Goal: Navigation & Orientation: Go to known website

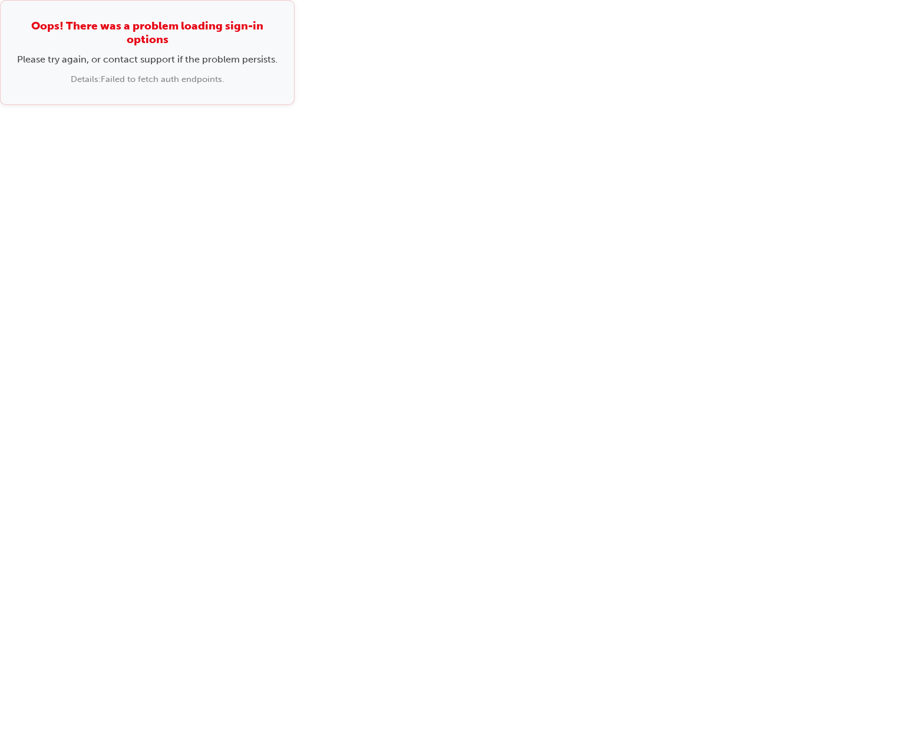
click at [714, 249] on div "Oops! There was a problem loading sign-in options Please try again, or contact …" at bounding box center [452, 378] width 905 height 756
drag, startPoint x: 617, startPoint y: 184, endPoint x: 904, endPoint y: 121, distance: 294.5
click at [617, 183] on div "Oops! There was a problem loading sign-in options Please try again, or contact …" at bounding box center [452, 378] width 905 height 756
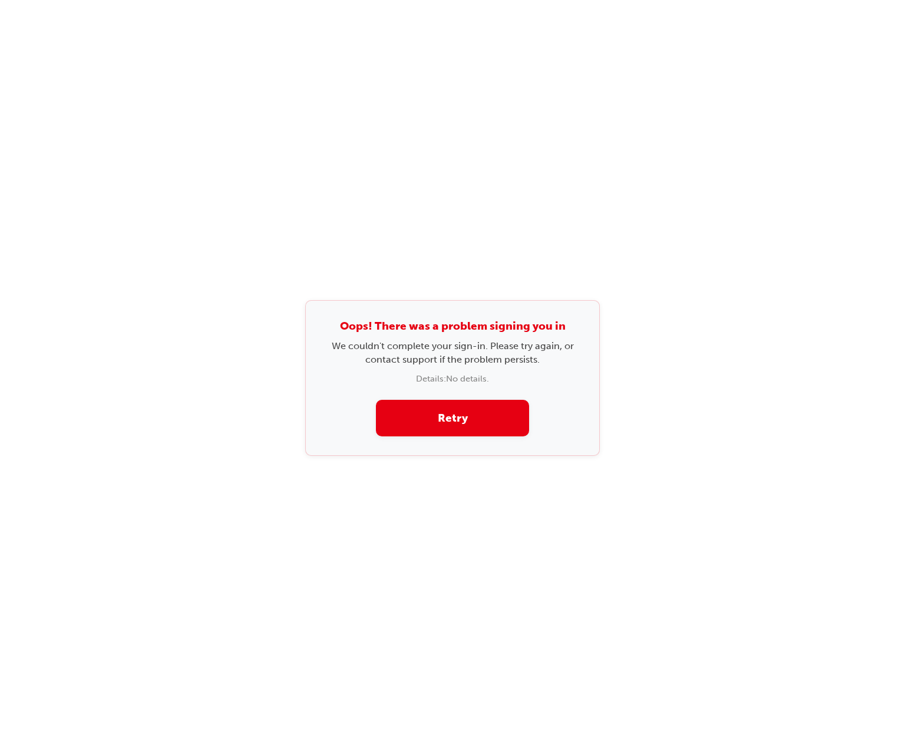
click at [308, 393] on div "Oops! There was a problem signing you in We couldn't complete your sign-in. Ple…" at bounding box center [452, 378] width 295 height 156
click at [424, 403] on button "Retry" at bounding box center [452, 418] width 153 height 37
